Goal: Check status: Check status

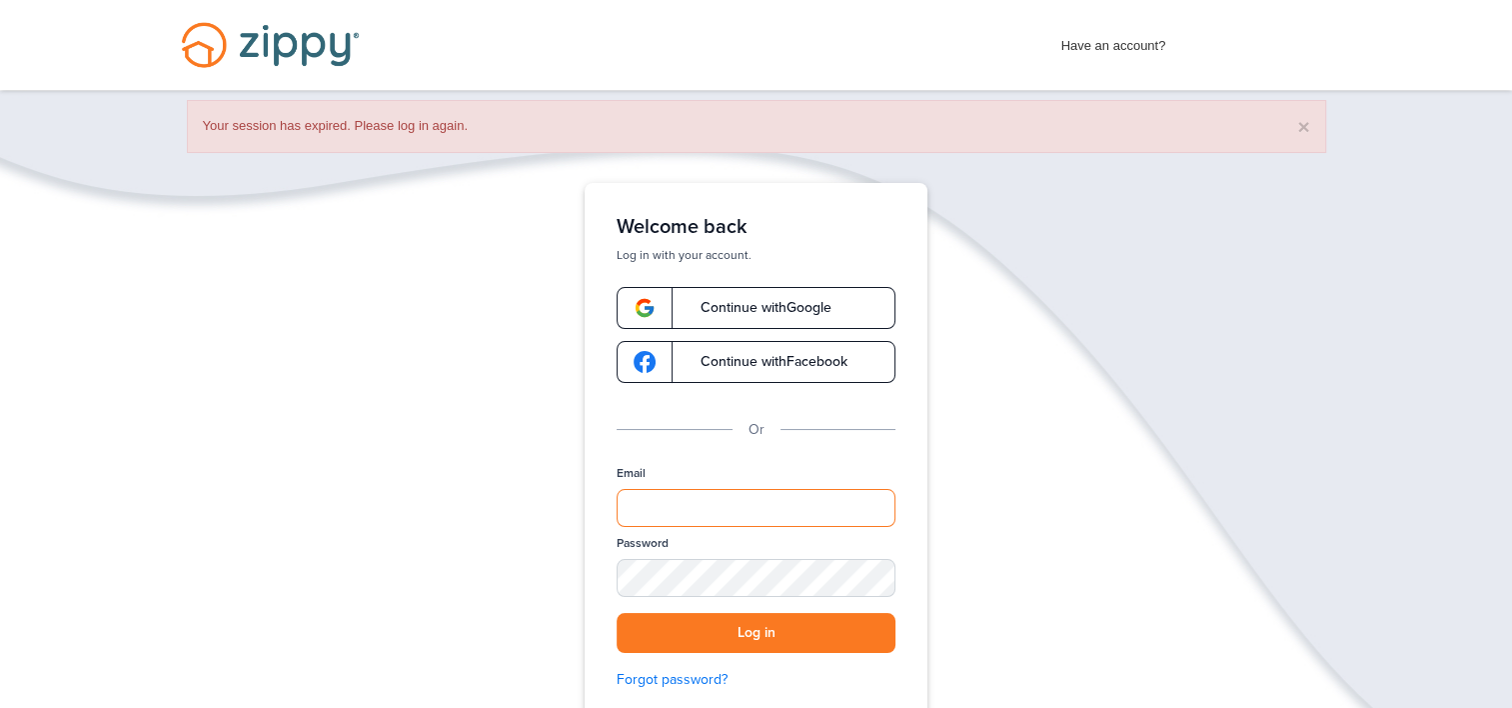
click at [748, 508] on input "Email" at bounding box center [756, 508] width 279 height 38
type input "**********"
click at [746, 627] on button "Log in" at bounding box center [756, 633] width 279 height 41
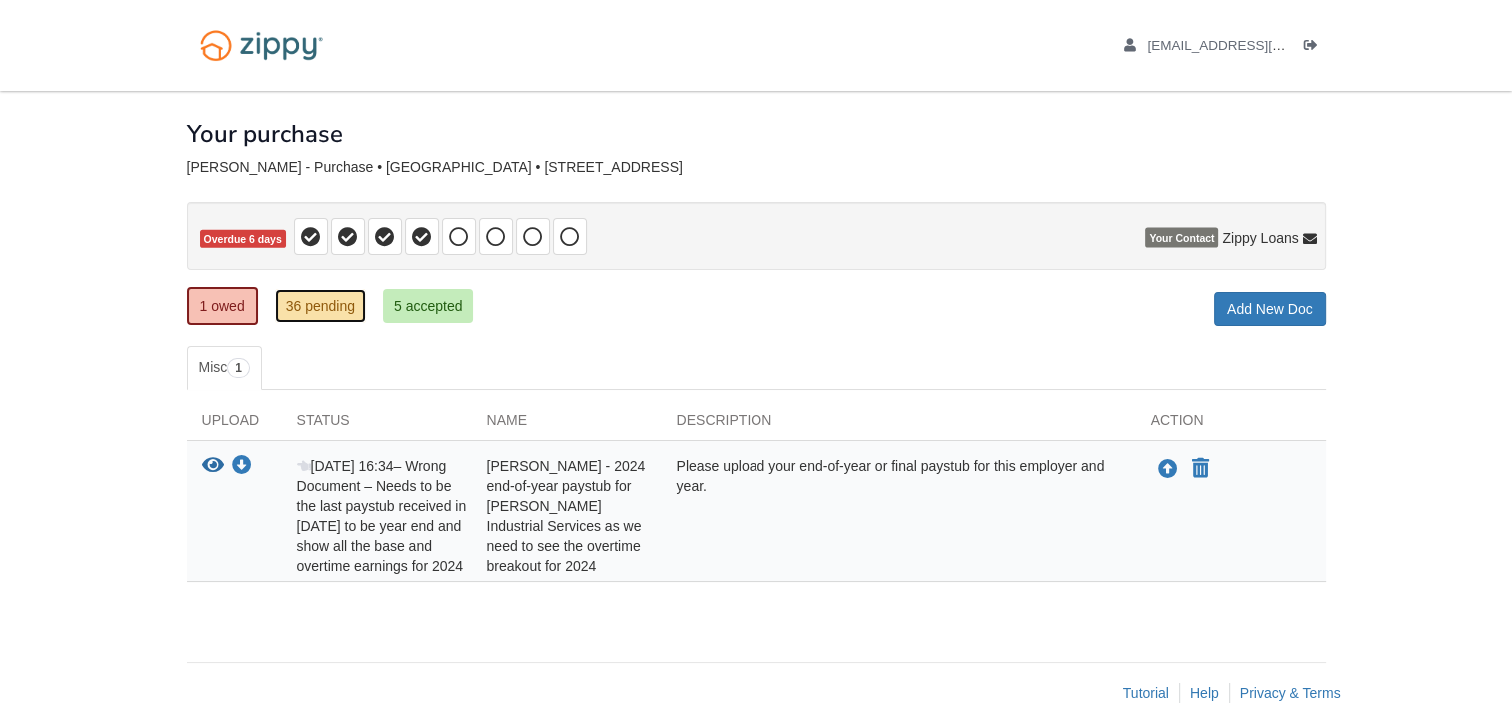
click at [344, 303] on link "36 pending" at bounding box center [320, 306] width 91 height 34
